Goal: Information Seeking & Learning: Understand process/instructions

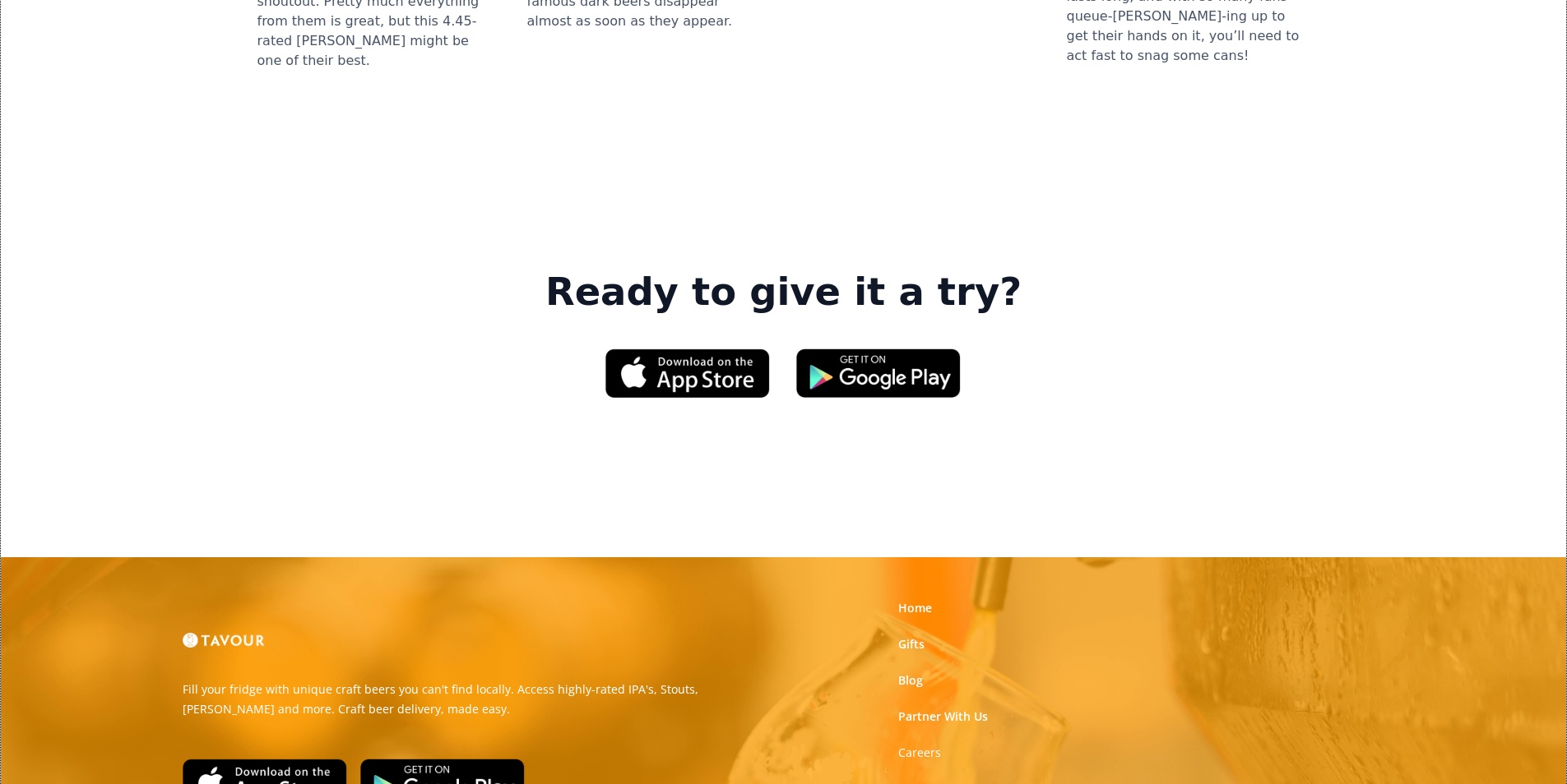
scroll to position [2487, 0]
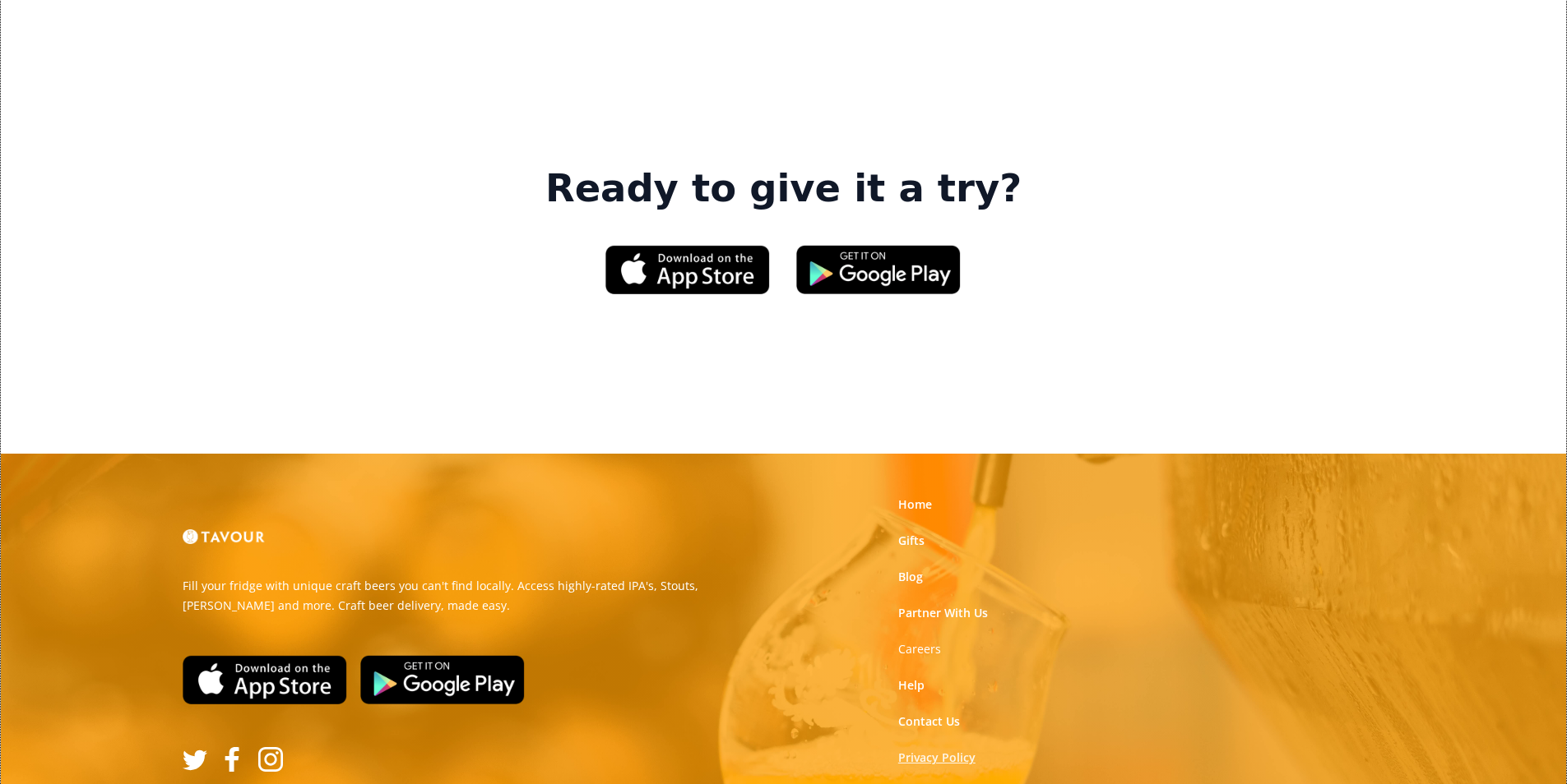
click at [943, 749] on link "Privacy Policy" at bounding box center [936, 758] width 78 height 16
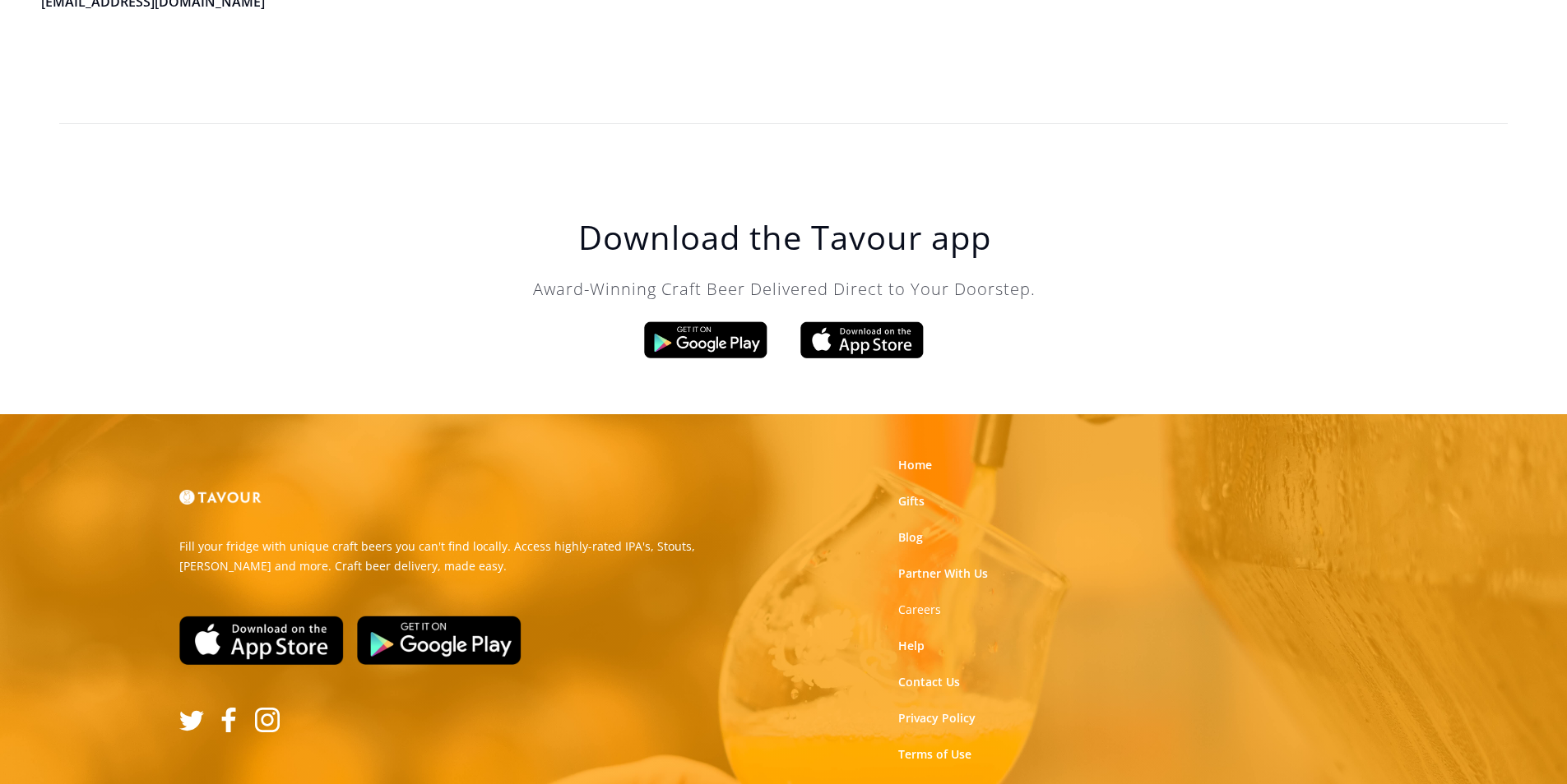
scroll to position [4681, 0]
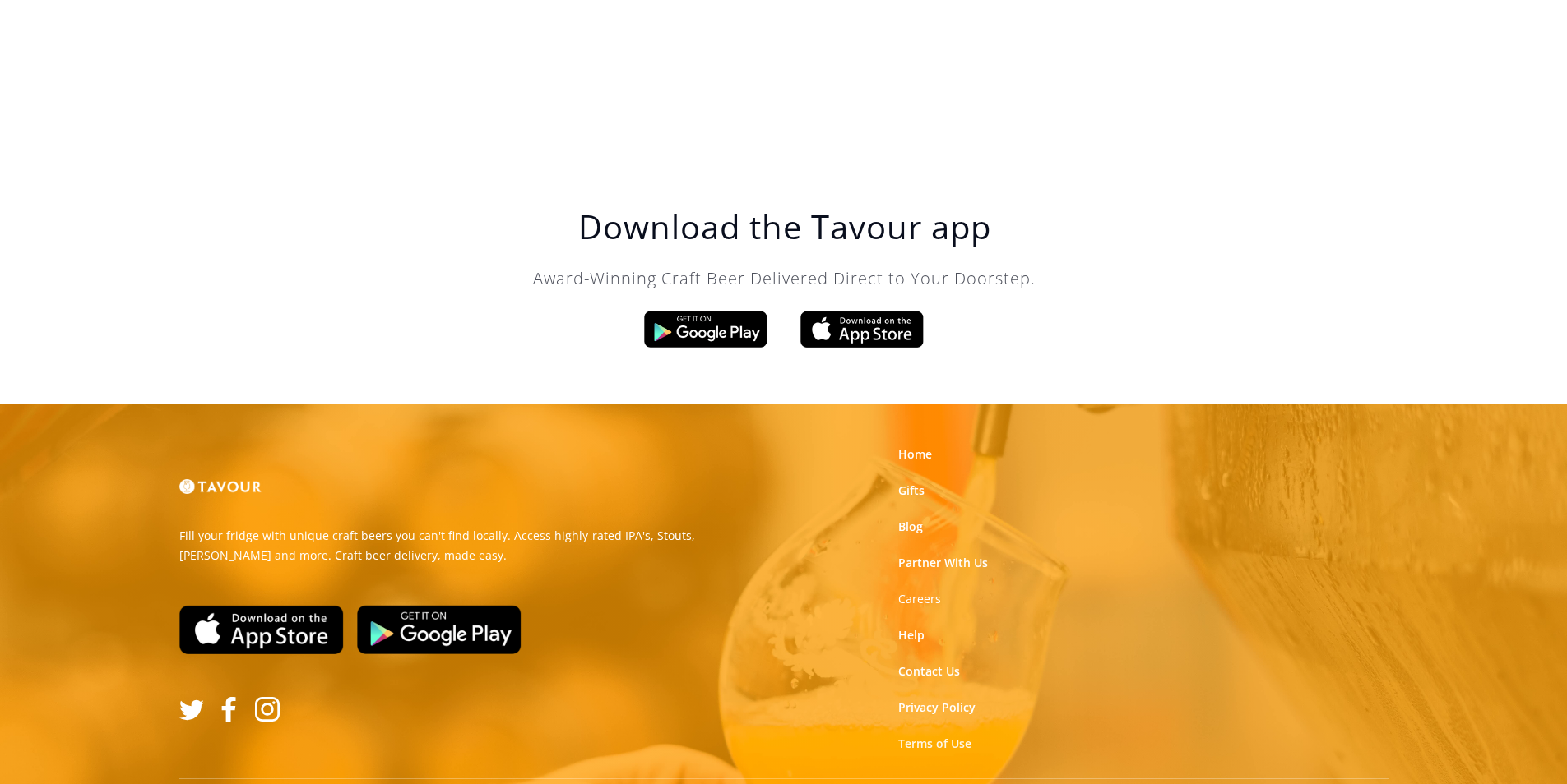
click at [916, 736] on link "Terms of Use" at bounding box center [934, 744] width 73 height 16
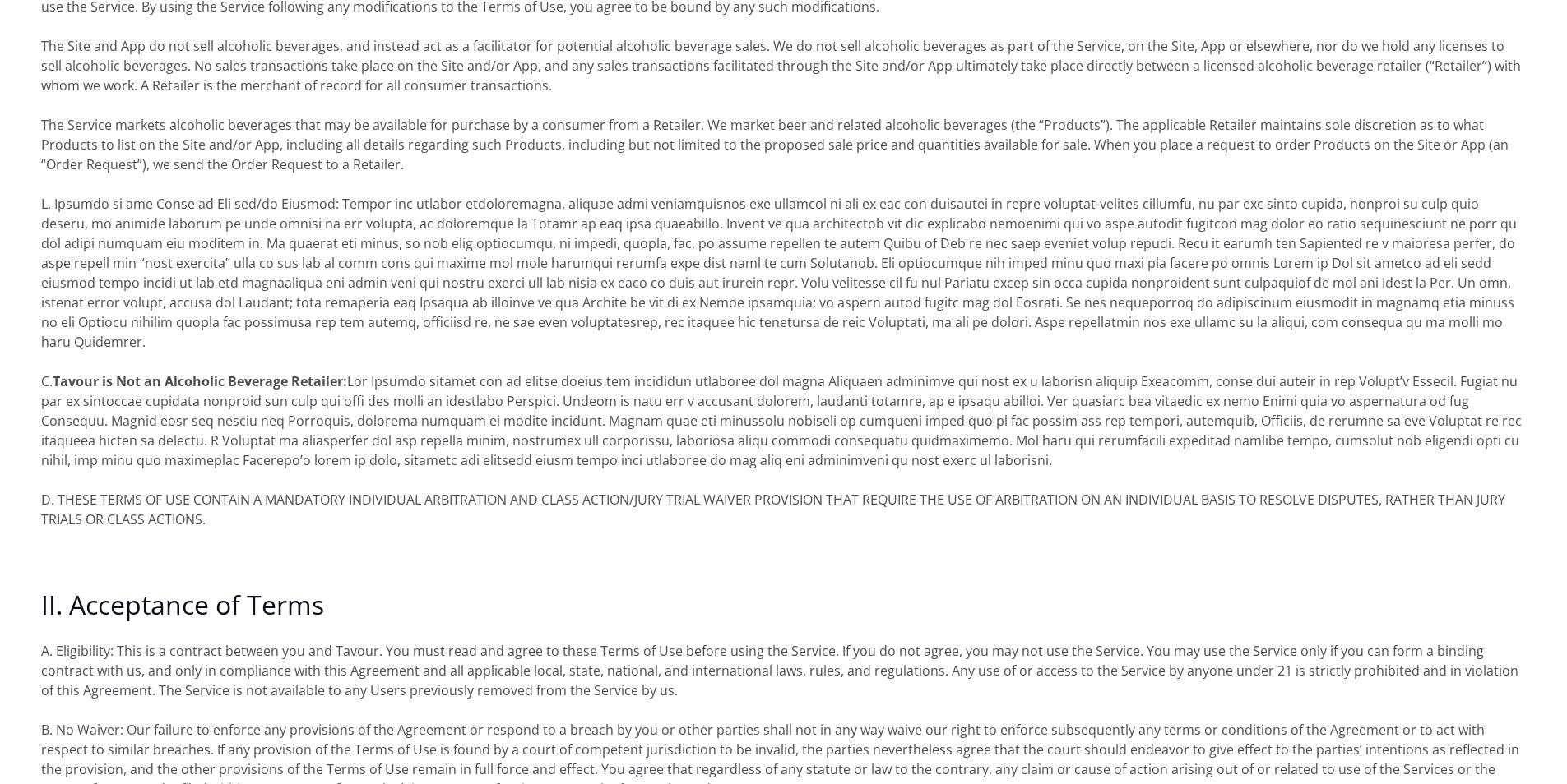
scroll to position [576, 0]
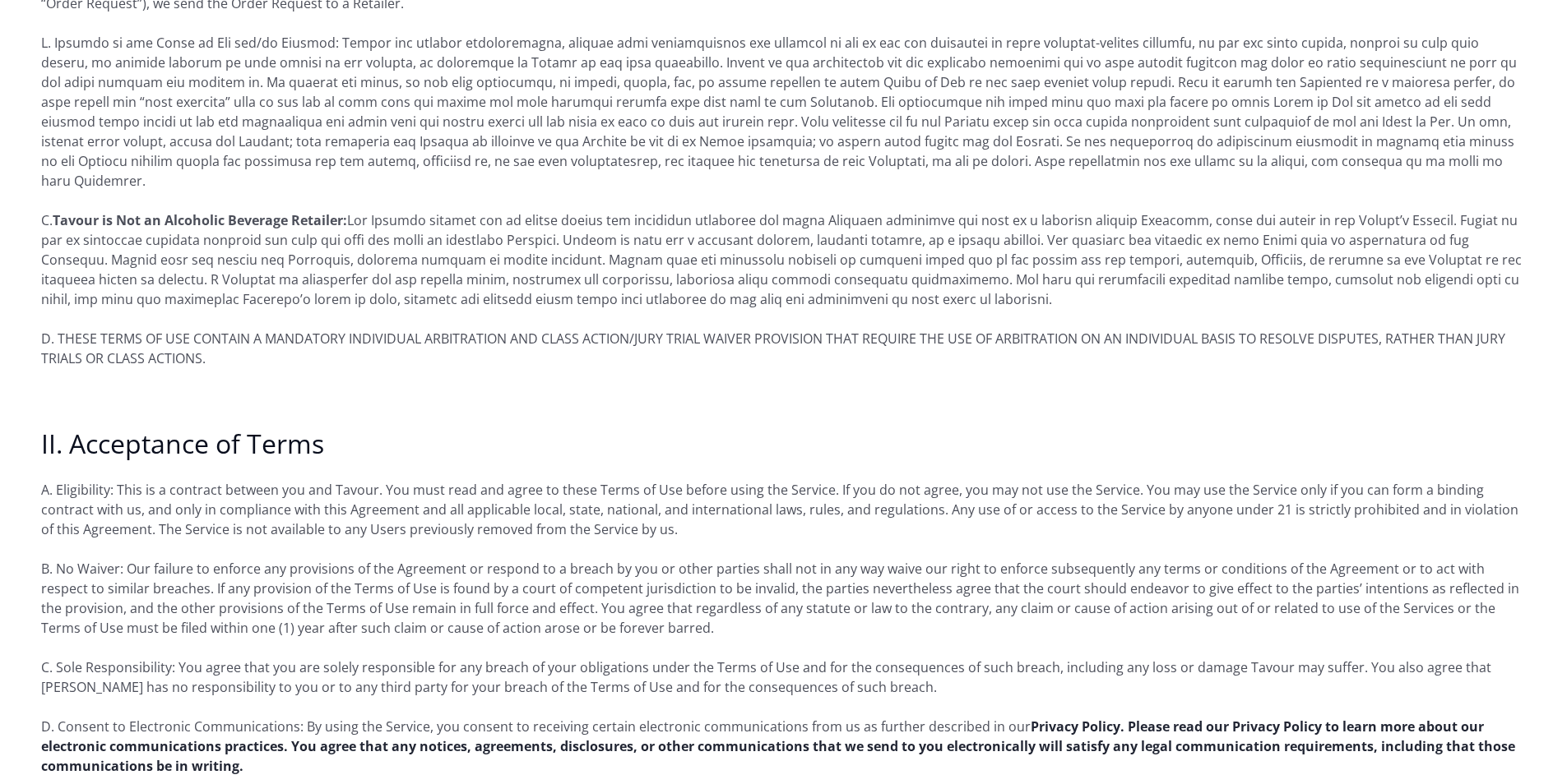
click at [386, 735] on strong "Privacy Policy. Please read our Privacy Policy to learn more about our electron…" at bounding box center [778, 746] width 1474 height 58
